Goal: Information Seeking & Learning: Learn about a topic

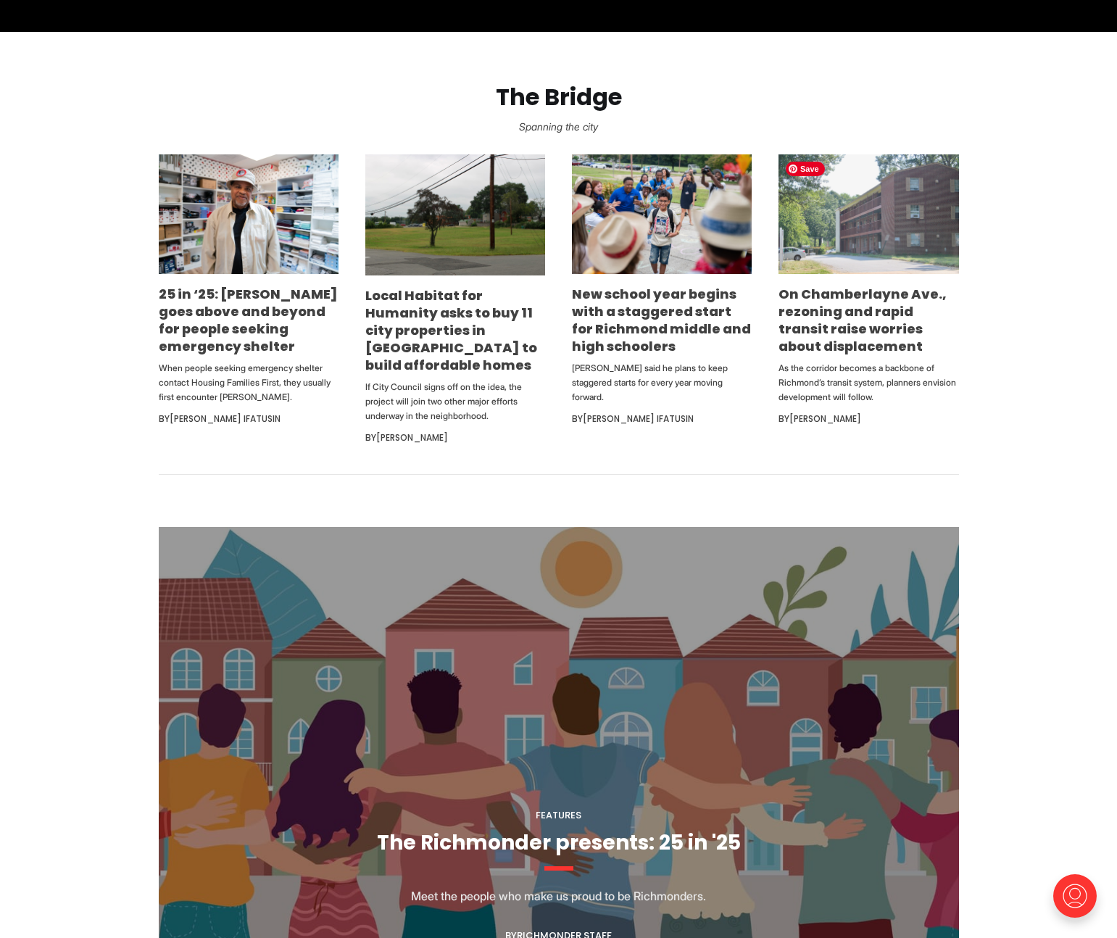
scroll to position [843, 0]
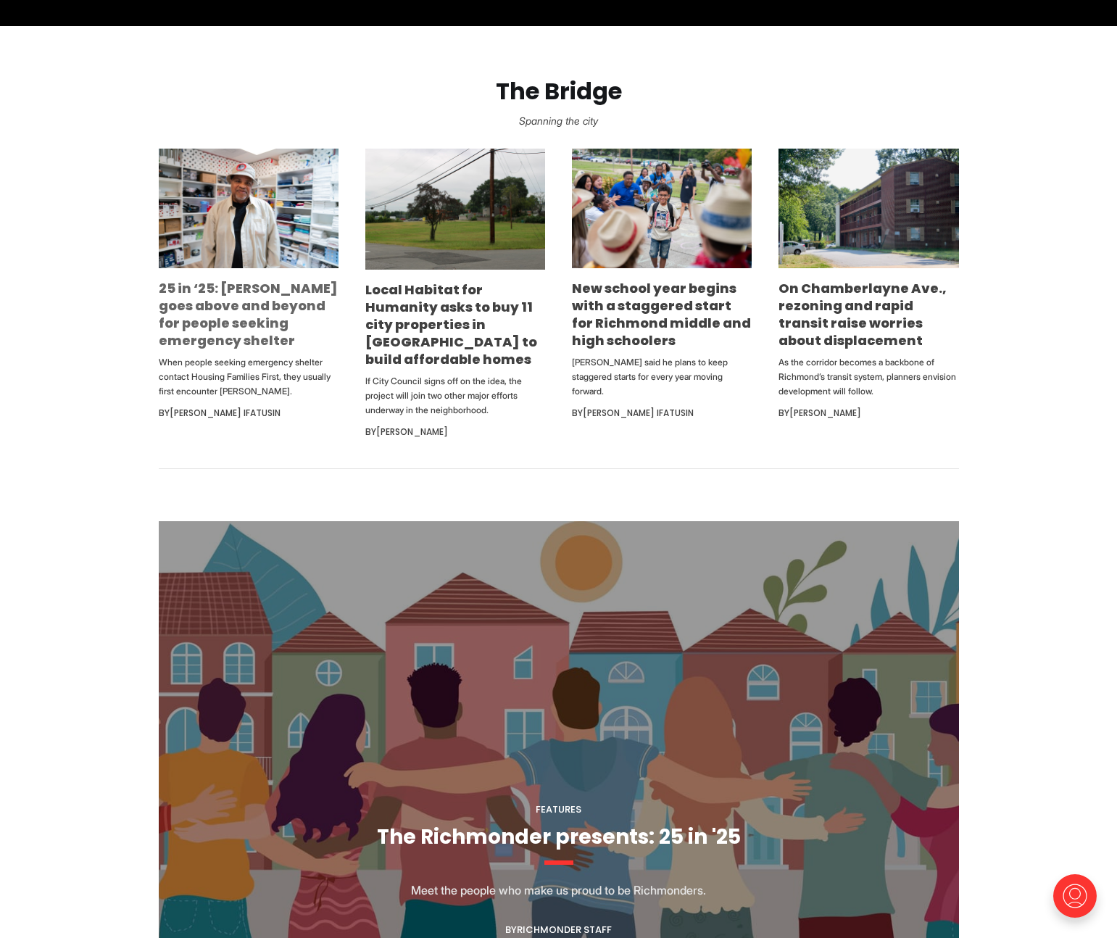
click at [226, 315] on link "25 in ‘25: [PERSON_NAME] goes above and beyond for people seeking emergency she…" at bounding box center [248, 314] width 179 height 70
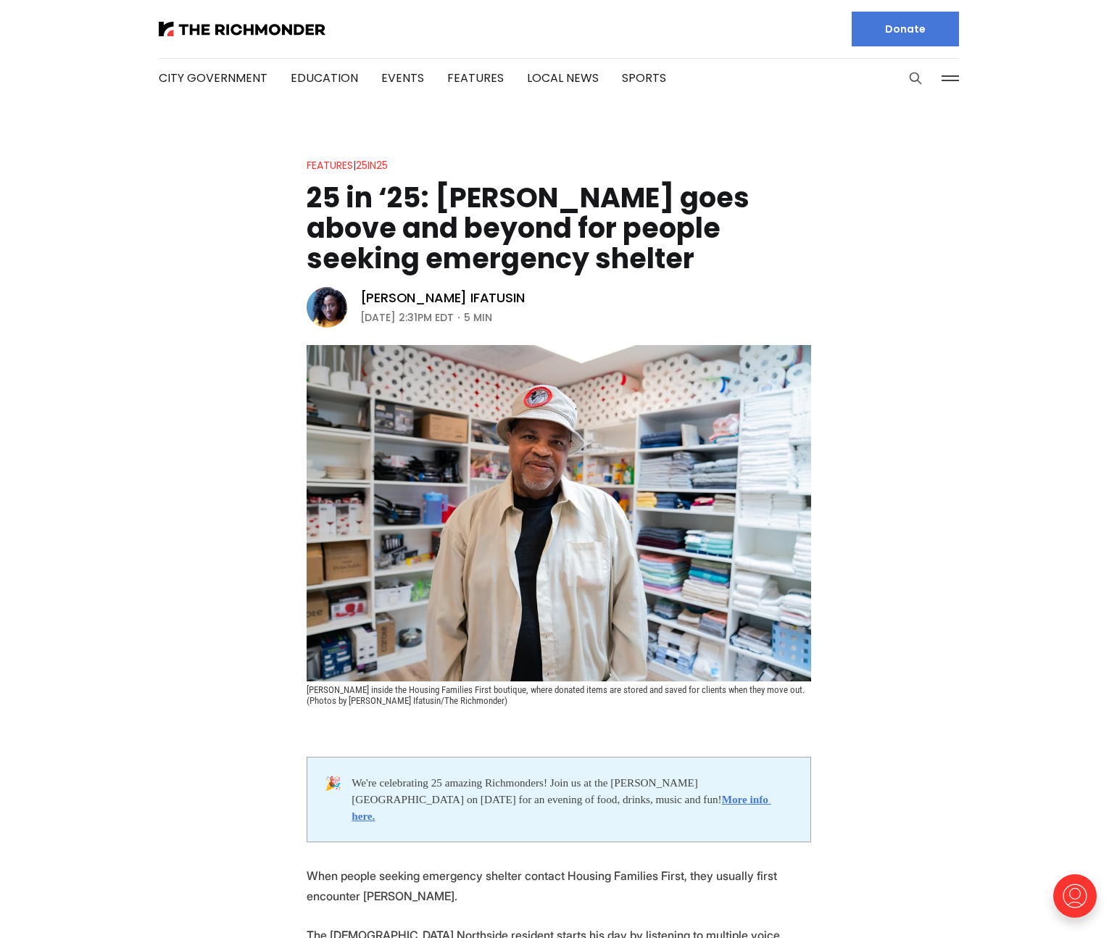
click at [918, 78] on icon "Search this site" at bounding box center [915, 78] width 11 height 11
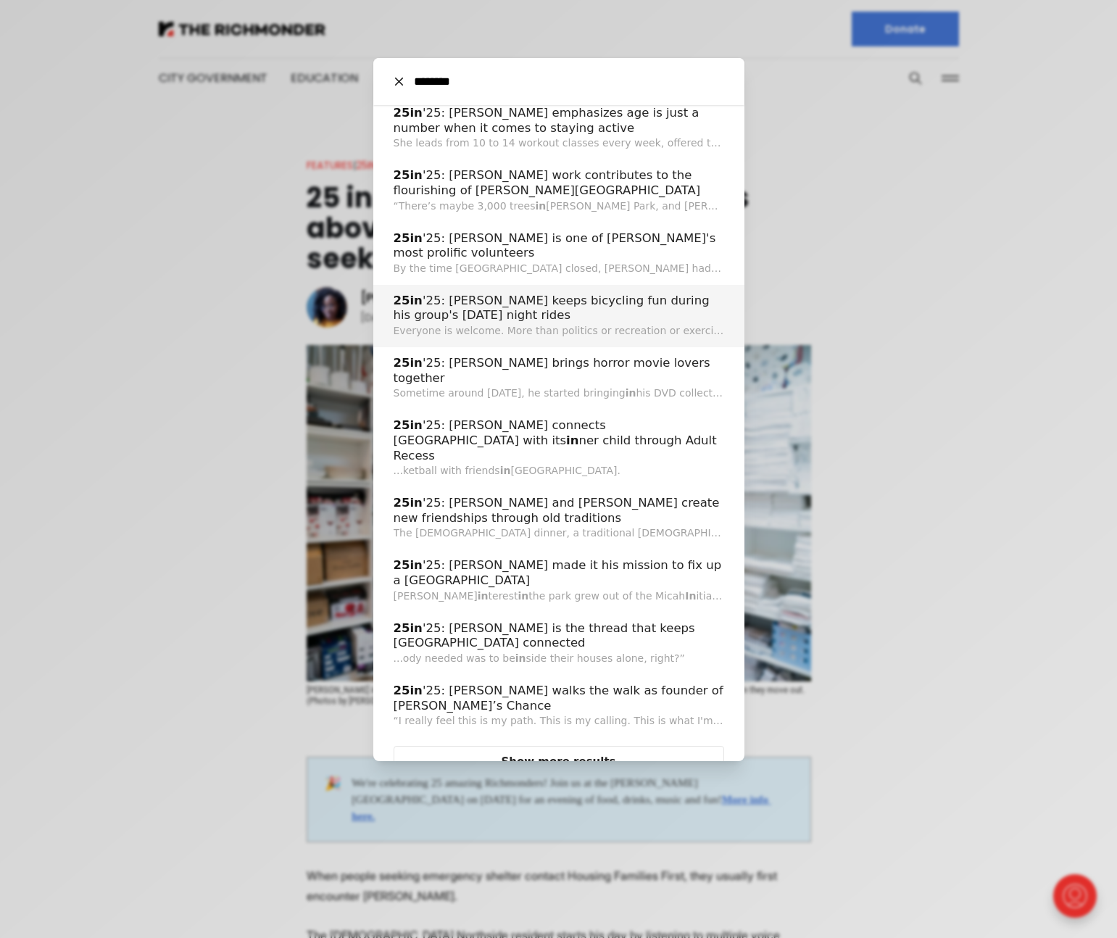
scroll to position [99, 0]
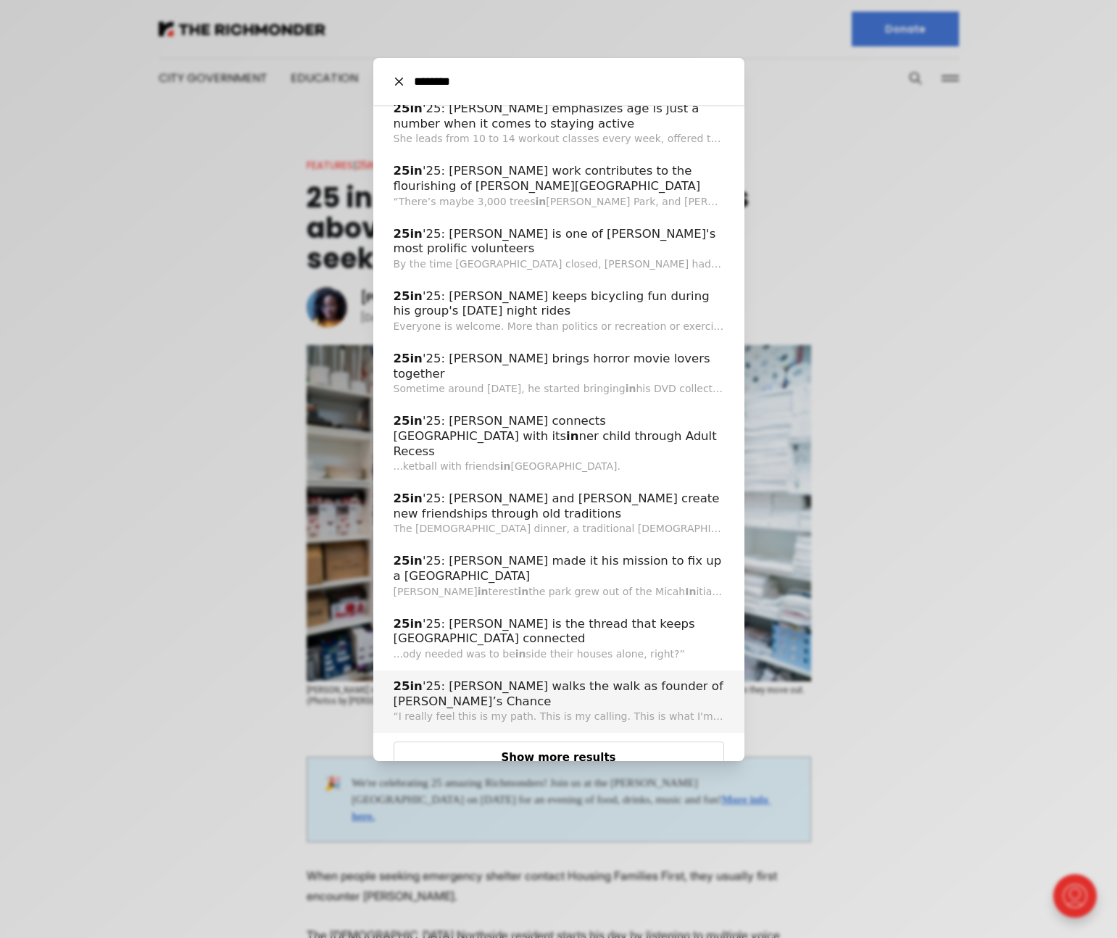
type input "********"
click at [563, 742] on button "Show more results" at bounding box center [559, 758] width 331 height 33
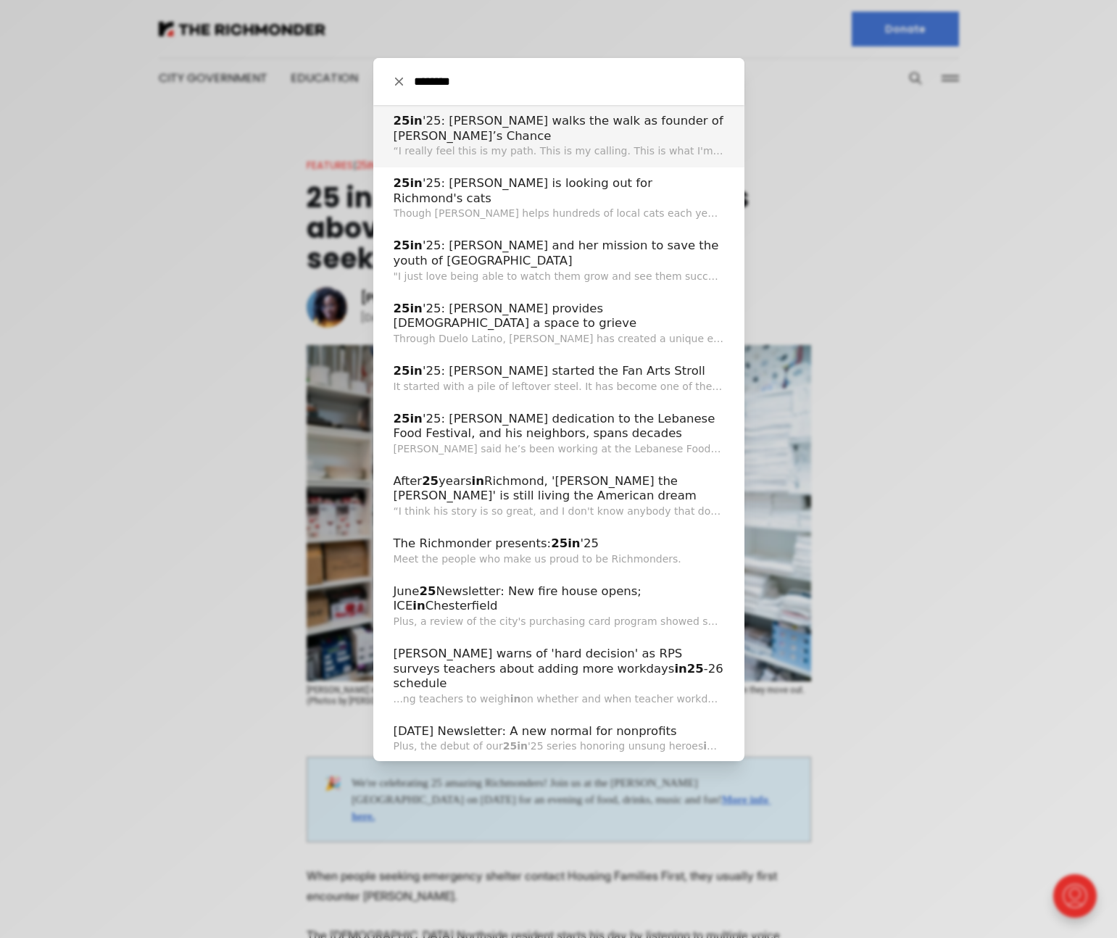
click at [400, 86] on icon at bounding box center [399, 82] width 8 height 8
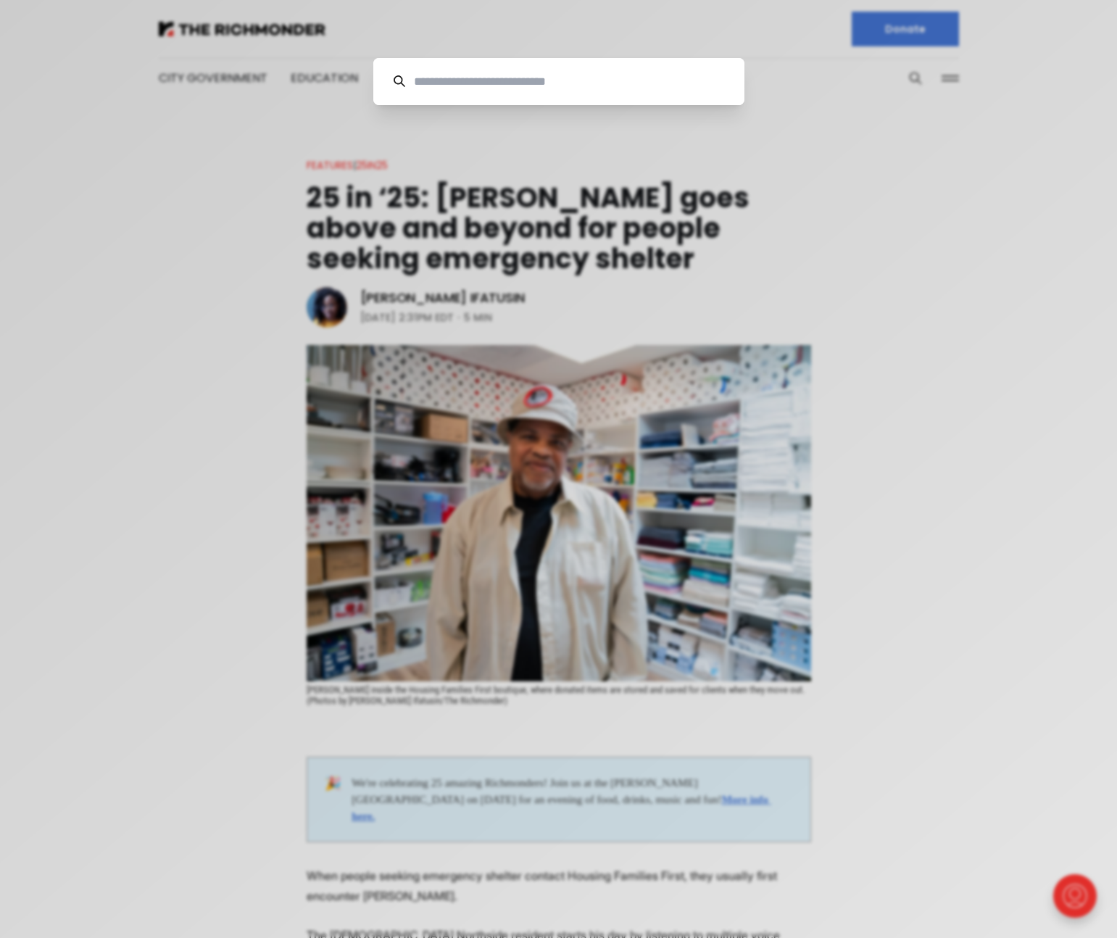
click at [220, 194] on div "Cancel" at bounding box center [558, 469] width 1117 height 938
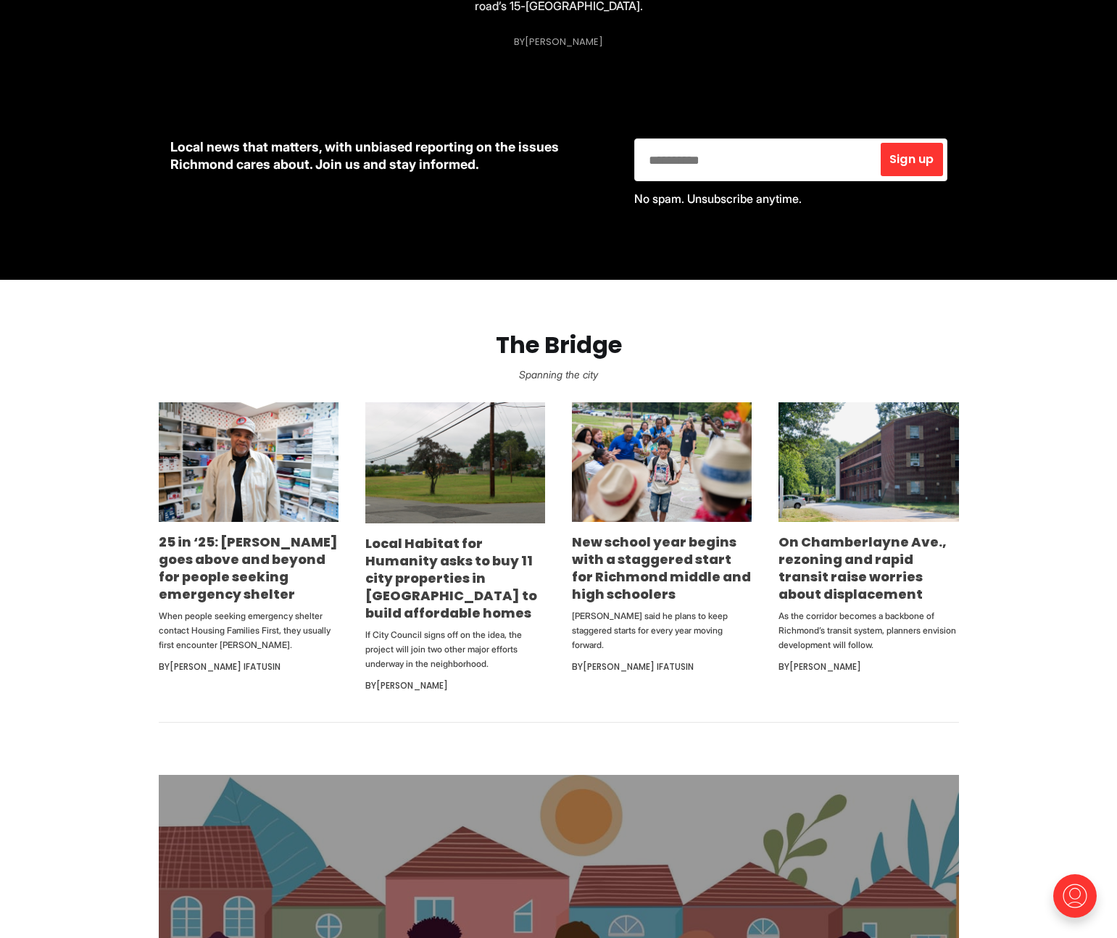
scroll to position [583, 0]
